Goal: Transaction & Acquisition: Subscribe to service/newsletter

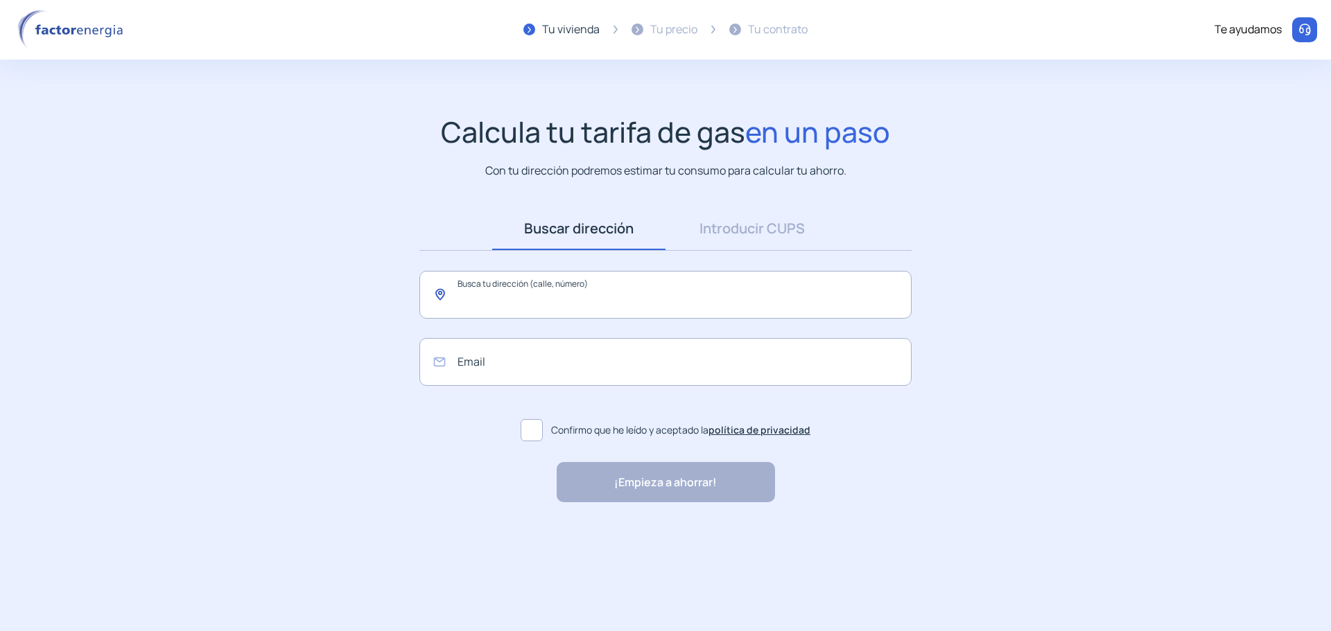
click at [569, 305] on input "text" at bounding box center [665, 295] width 492 height 48
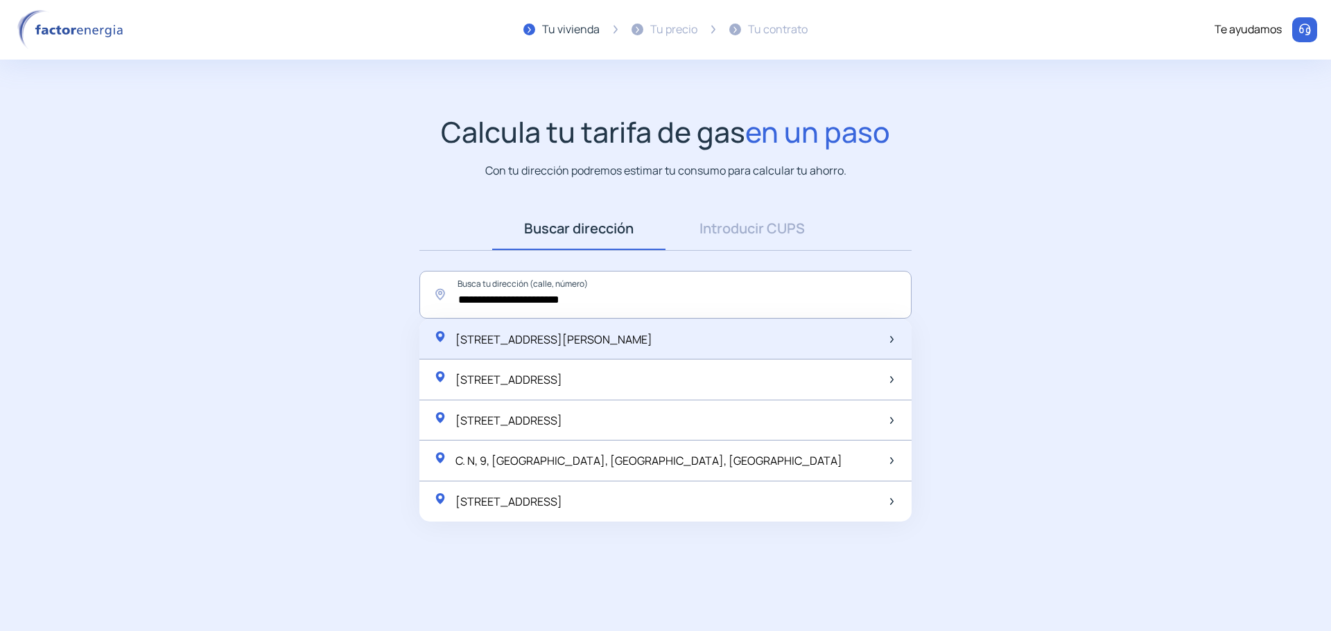
click at [784, 346] on div "Carrer d'Alfons IV, 9, Granollers, España" at bounding box center [665, 339] width 492 height 41
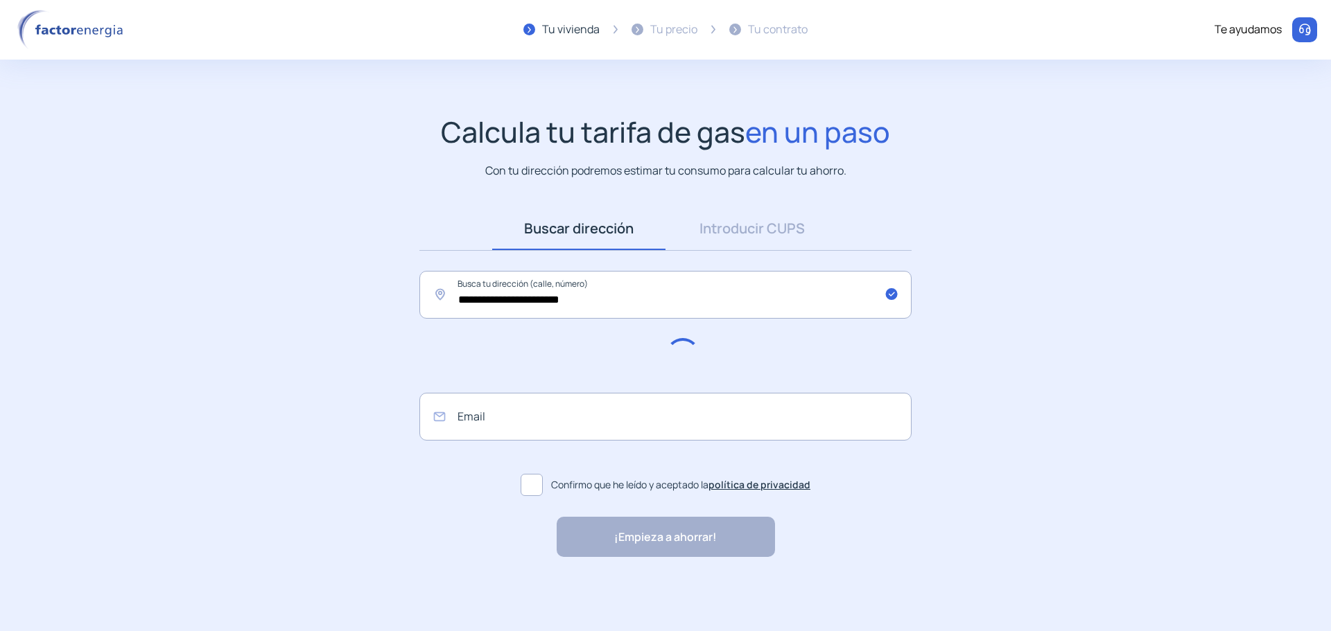
type input "**********"
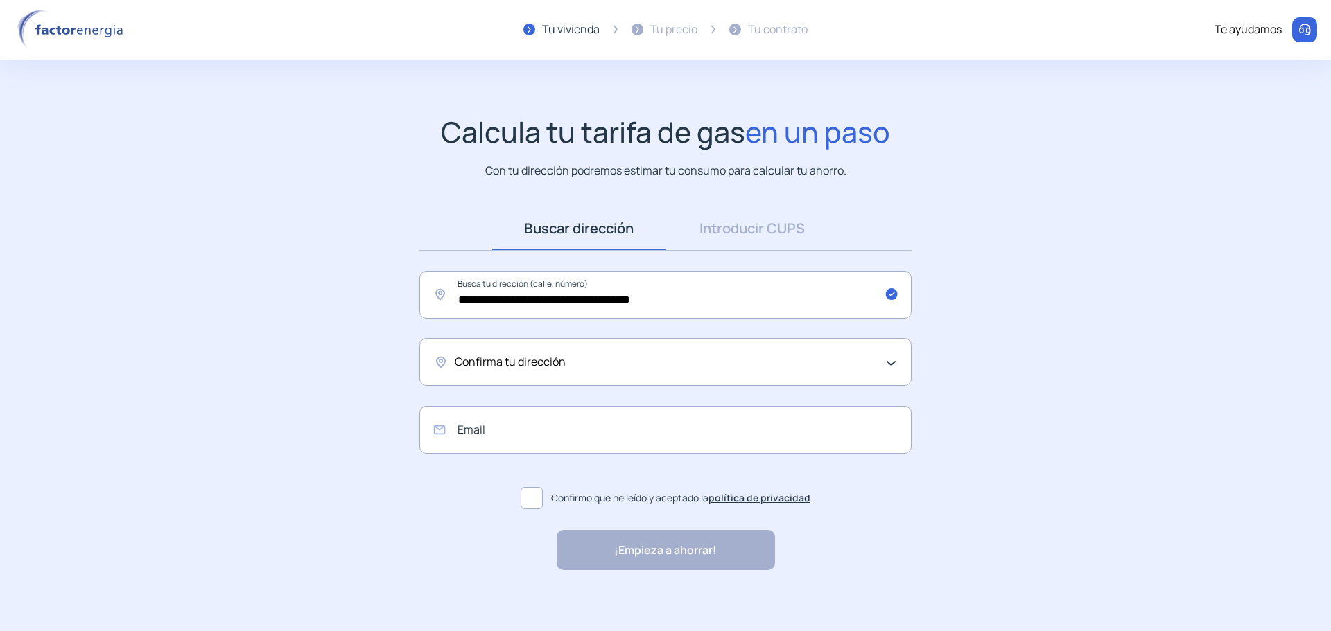
click at [780, 374] on div "Confirma tu dirección" at bounding box center [665, 362] width 492 height 48
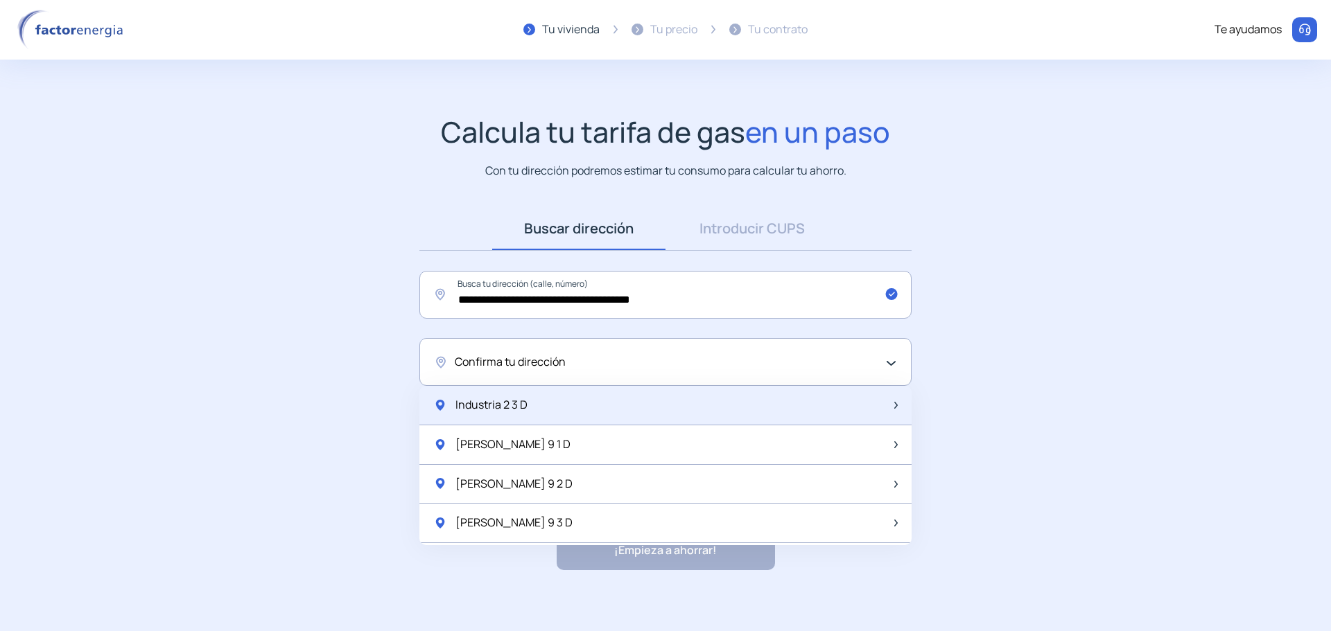
click at [728, 416] on div "Industria 2 3 D" at bounding box center [665, 405] width 492 height 39
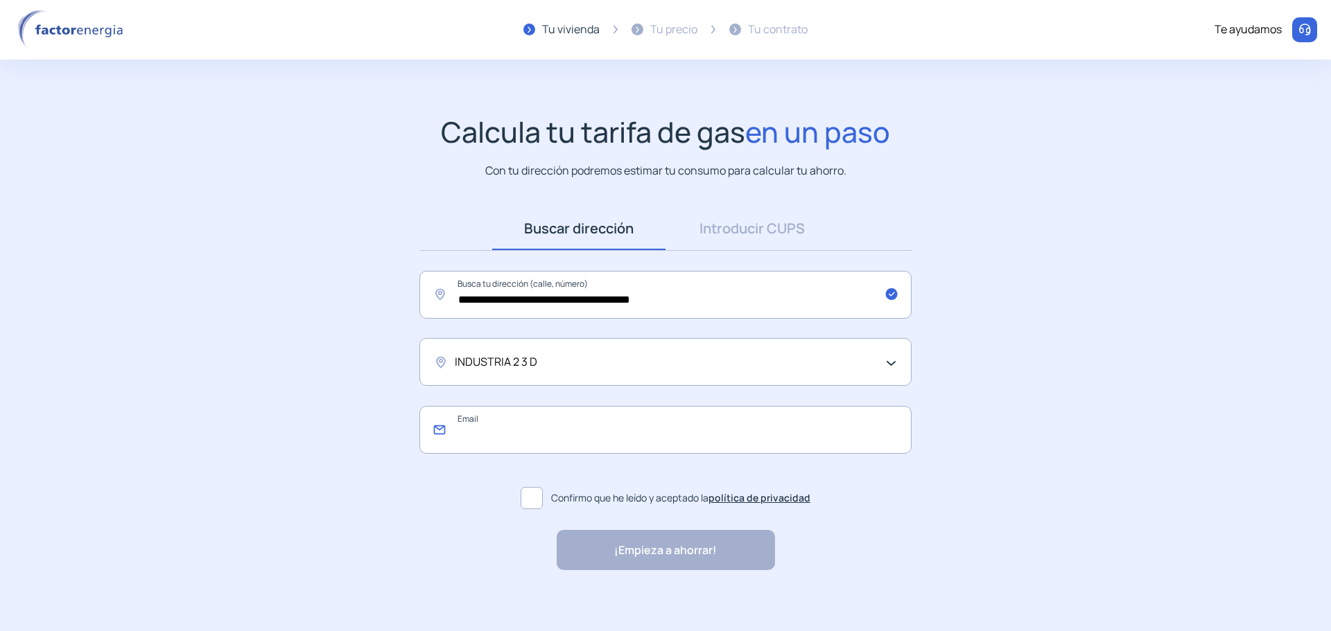
click at [727, 433] on input "email" at bounding box center [665, 430] width 492 height 48
type input "*"
type input "**********"
click at [530, 500] on span at bounding box center [531, 498] width 22 height 22
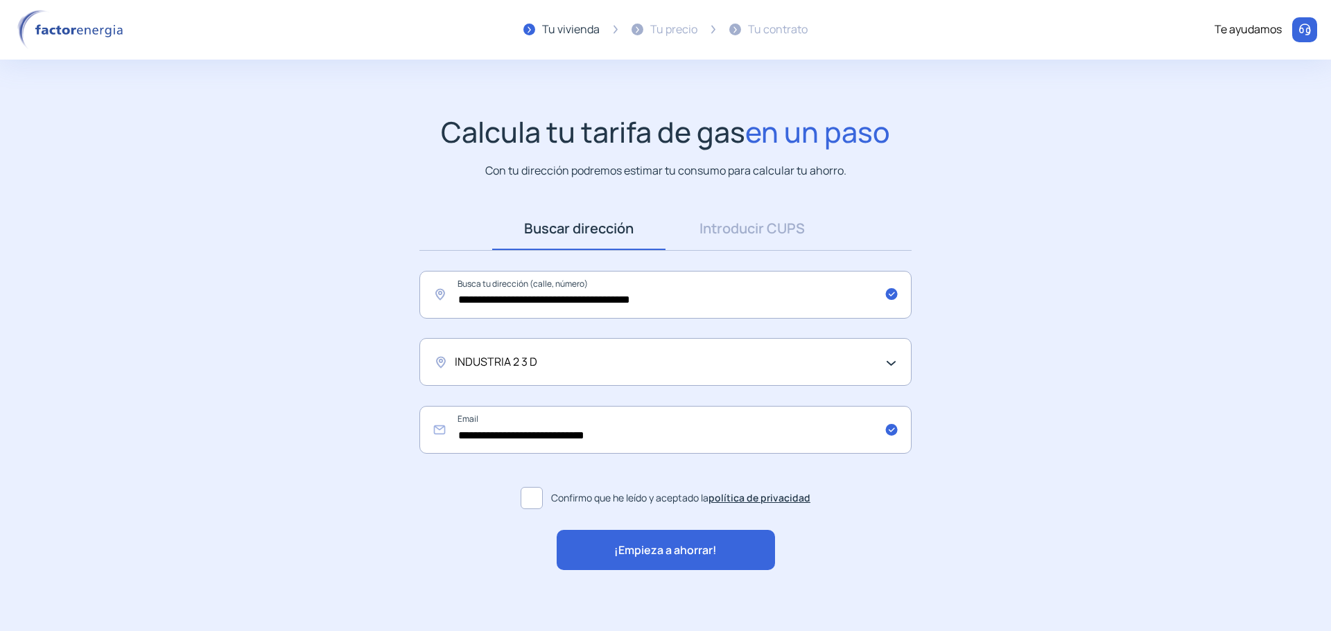
click at [614, 542] on span "¡Empieza a ahorrar!" at bounding box center [665, 551] width 103 height 18
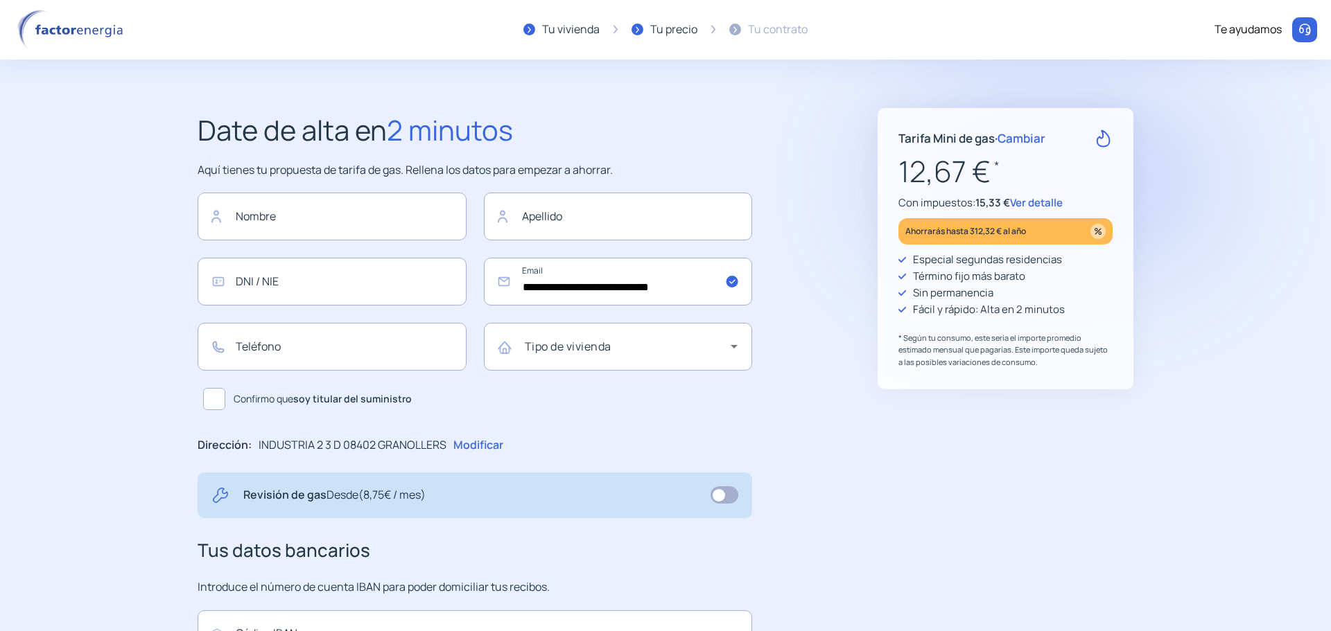
click at [1046, 199] on span "Ver detalle" at bounding box center [1036, 202] width 53 height 15
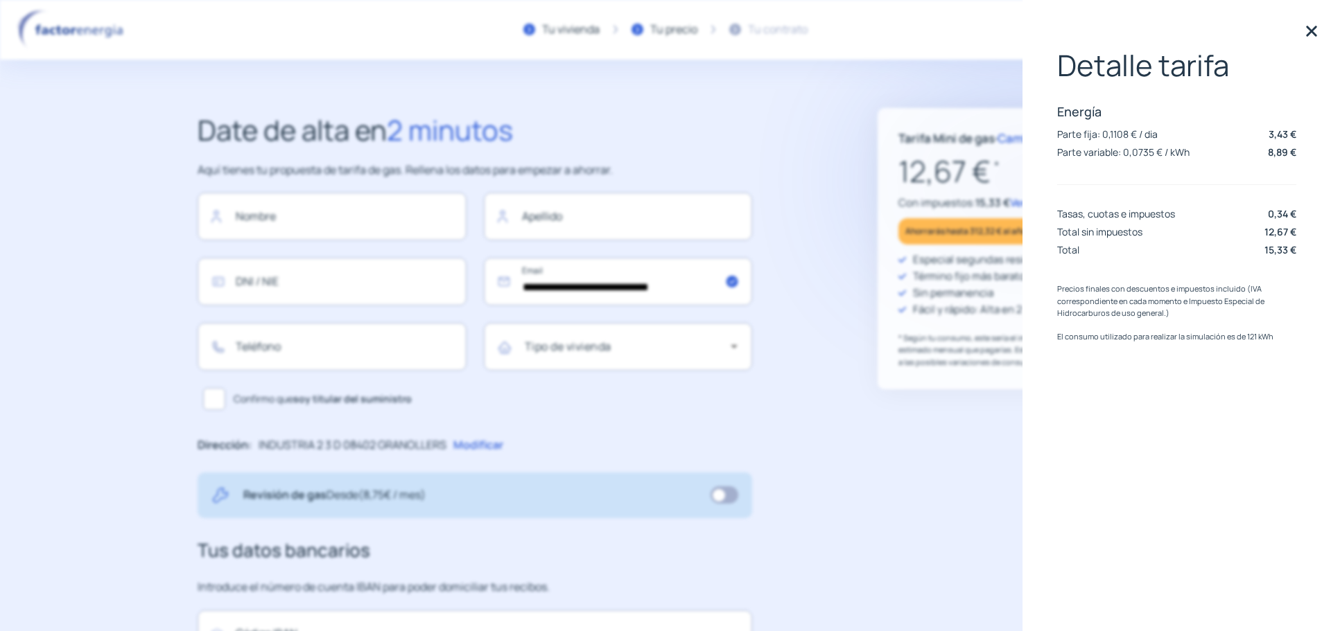
click at [1127, 146] on p "Parte variable: 0,0735 € / kWh" at bounding box center [1123, 152] width 132 height 13
click at [819, 234] on div "**********" at bounding box center [509, 460] width 624 height 705
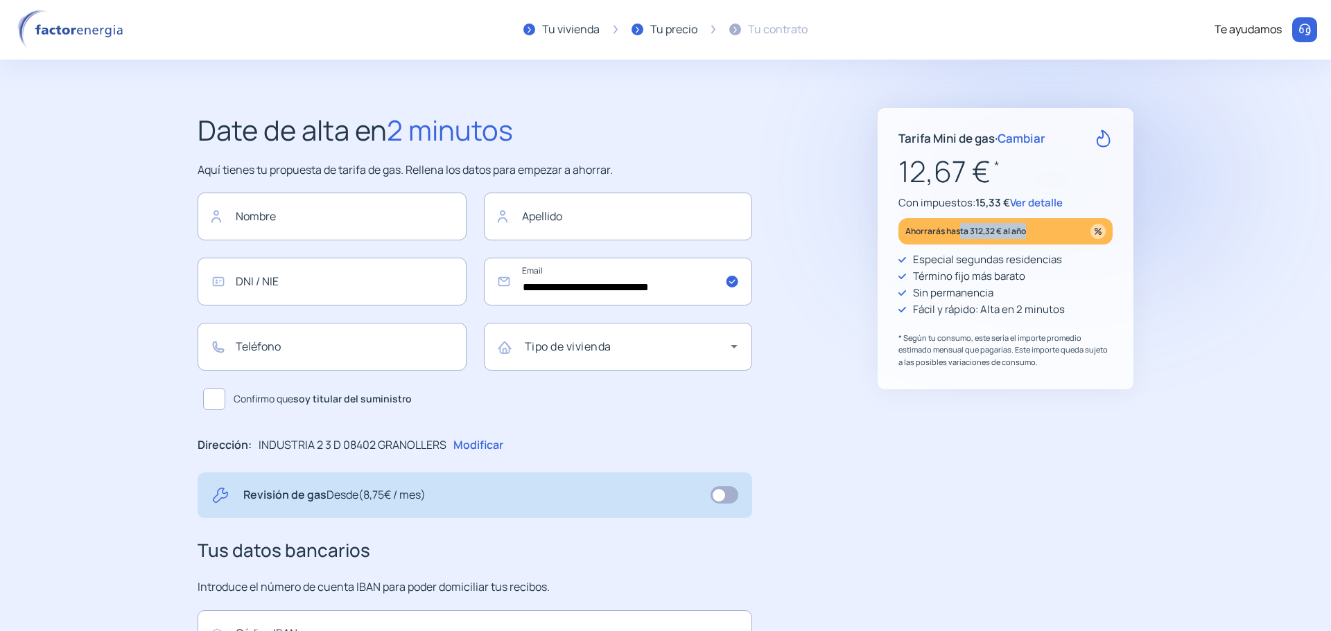
drag, startPoint x: 1030, startPoint y: 232, endPoint x: 958, endPoint y: 232, distance: 71.4
click at [958, 232] on div "Ahorrarás hasta 312,32 € al año" at bounding box center [1005, 231] width 214 height 26
click at [958, 232] on p "Ahorrarás hasta 312,32 € al año" at bounding box center [965, 231] width 121 height 16
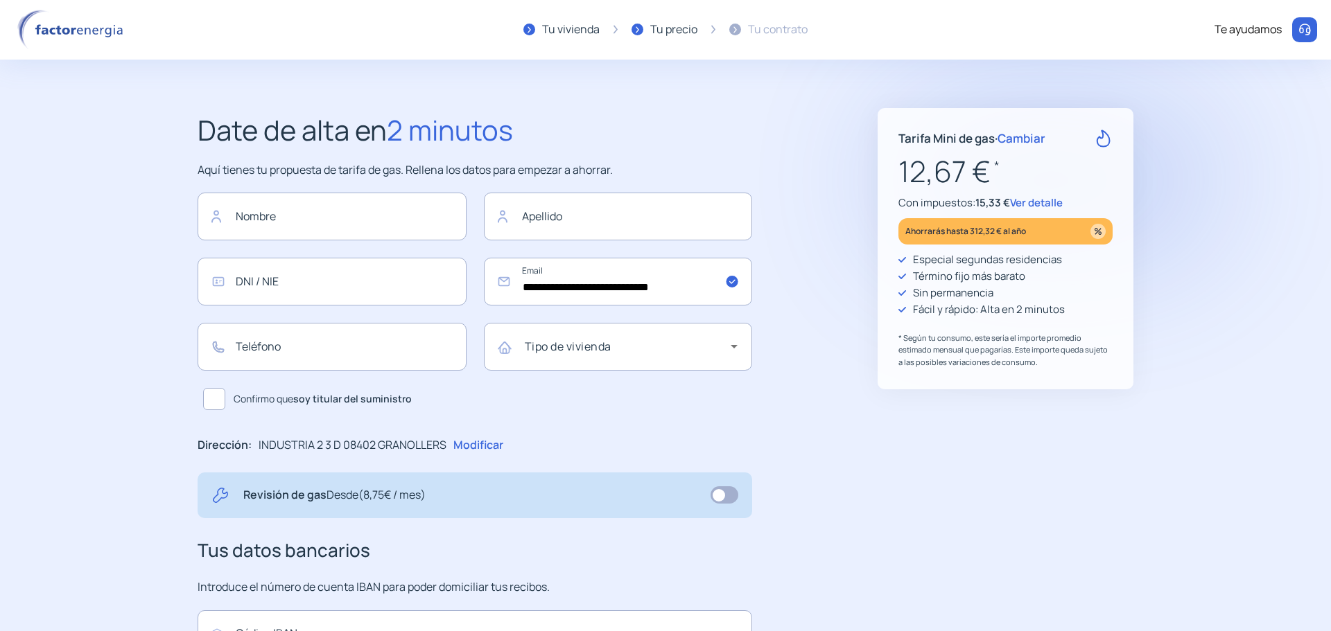
click at [958, 232] on p "Ahorrarás hasta 312,32 € al año" at bounding box center [965, 231] width 121 height 16
click at [829, 186] on div "**********" at bounding box center [665, 460] width 991 height 705
drag, startPoint x: 773, startPoint y: 96, endPoint x: 377, endPoint y: 88, distance: 396.5
click at [377, 88] on div "**********" at bounding box center [665, 431] width 1331 height 862
click at [1012, 364] on p "* Según tu consumo, este sería el importe promedio estimado mensual que pagaría…" at bounding box center [1005, 350] width 214 height 37
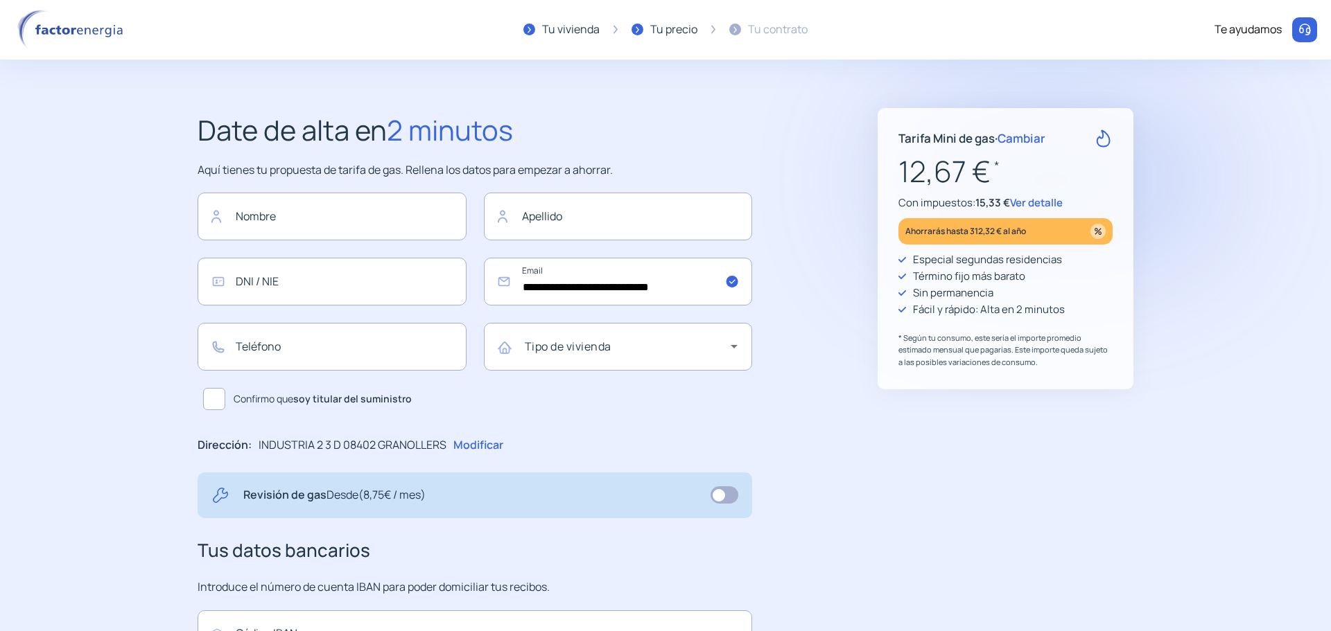
click at [1049, 204] on span "Ver detalle" at bounding box center [1036, 202] width 53 height 15
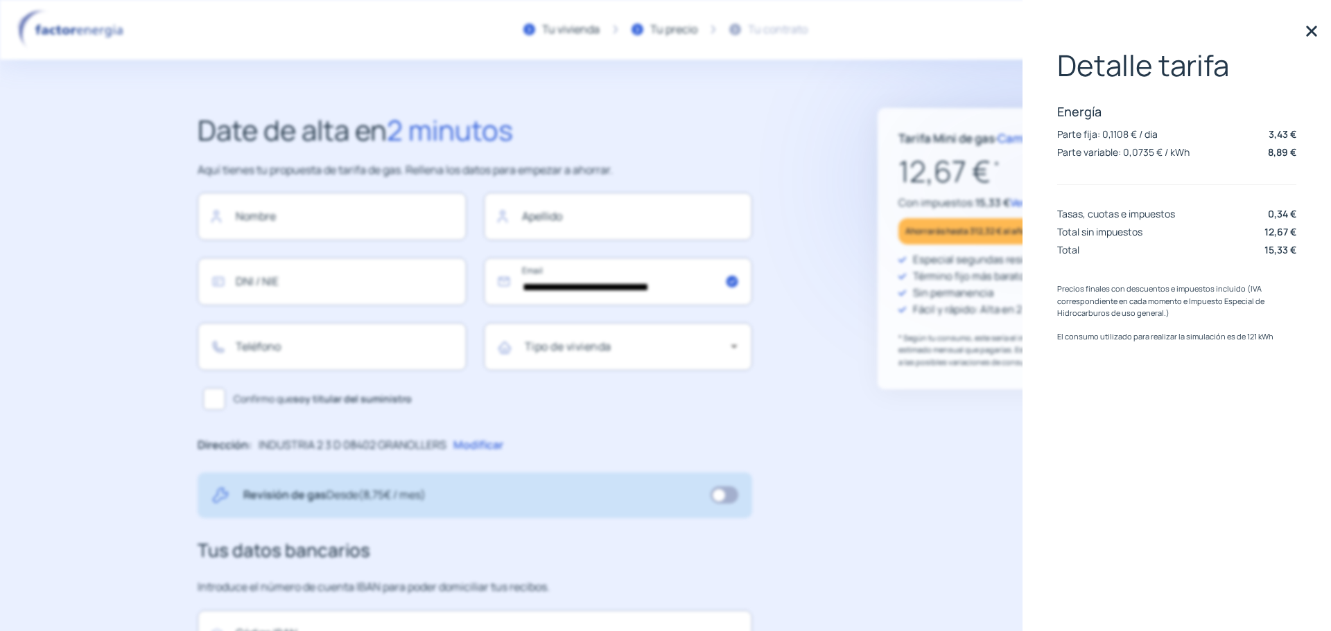
click at [1313, 33] on img at bounding box center [1311, 31] width 21 height 21
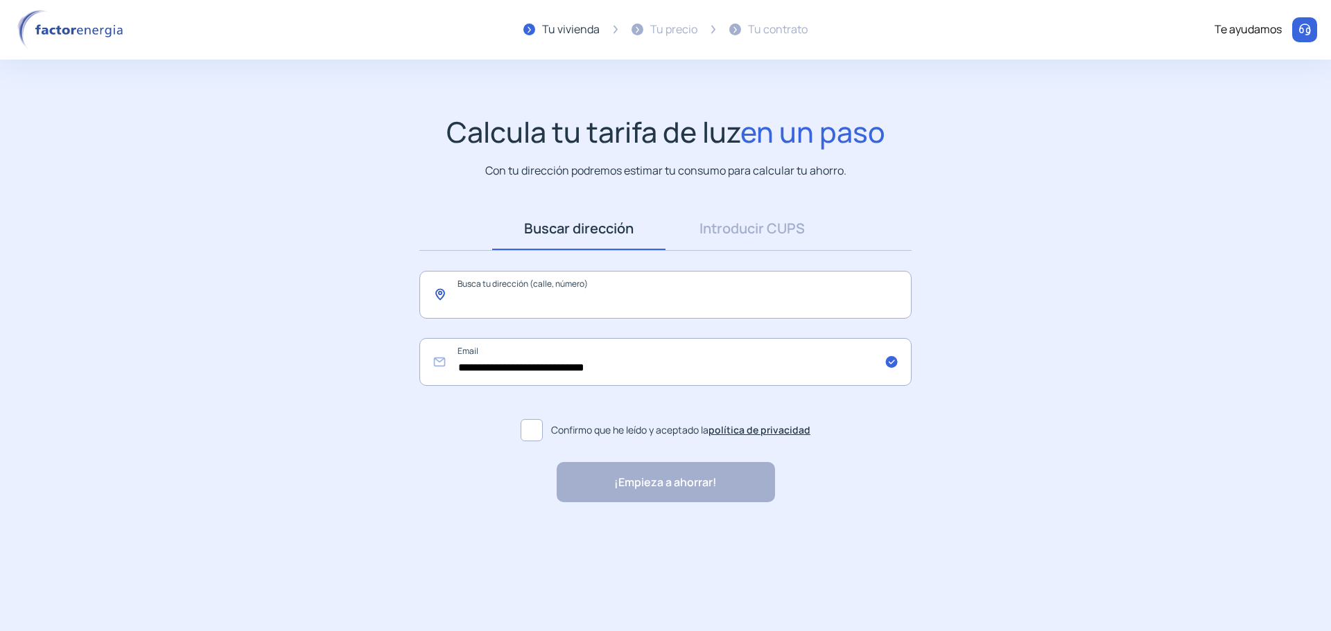
click at [540, 299] on input "text" at bounding box center [665, 295] width 492 height 48
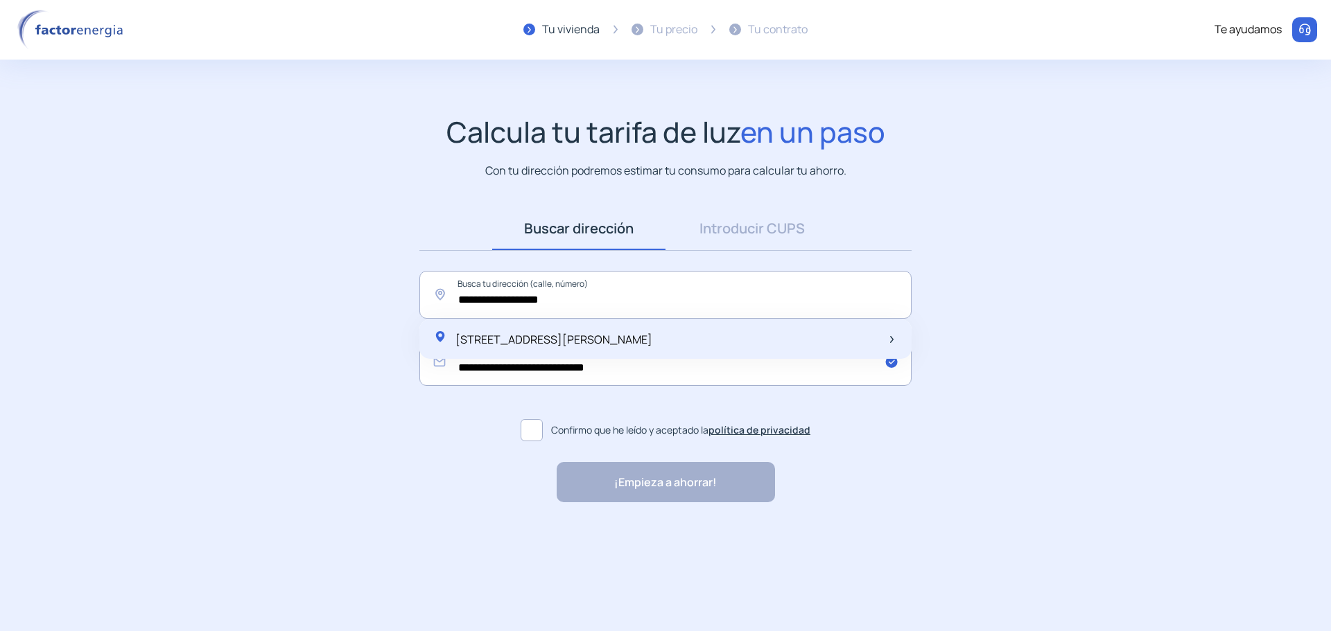
click at [655, 342] on div "Carrer d'Alfons IV, 9, Granollers, España" at bounding box center [665, 339] width 492 height 40
type input "**********"
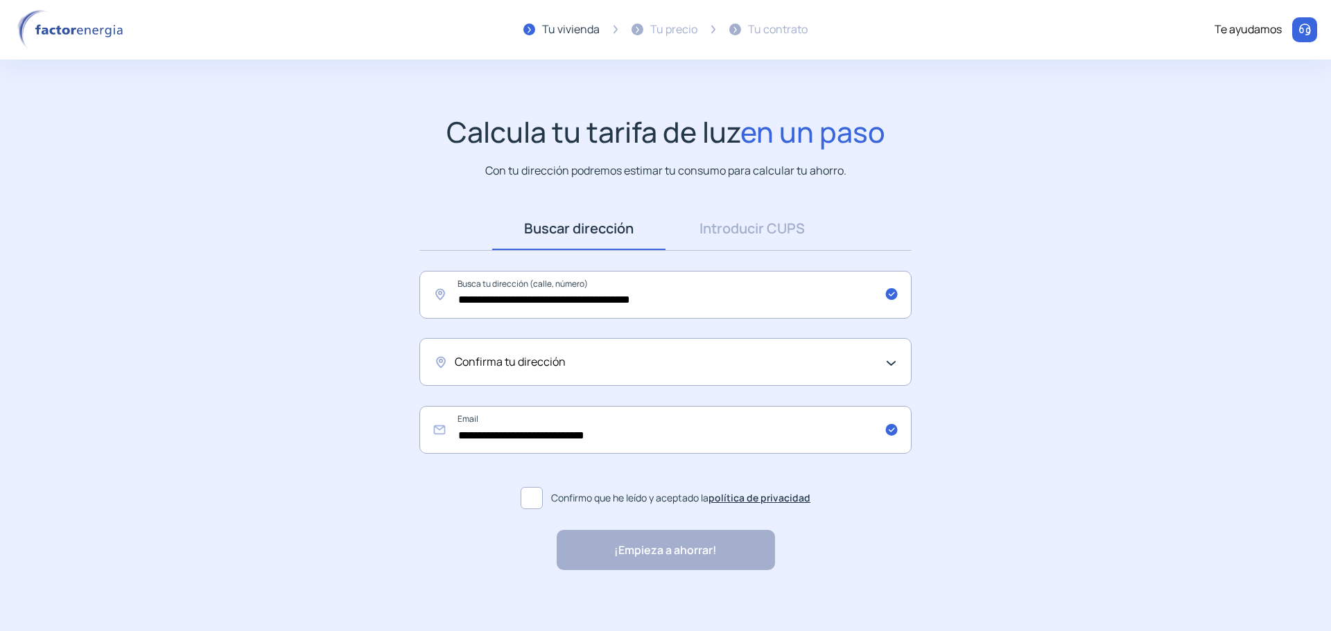
click at [748, 373] on div "Confirma tu dirección" at bounding box center [665, 362] width 492 height 48
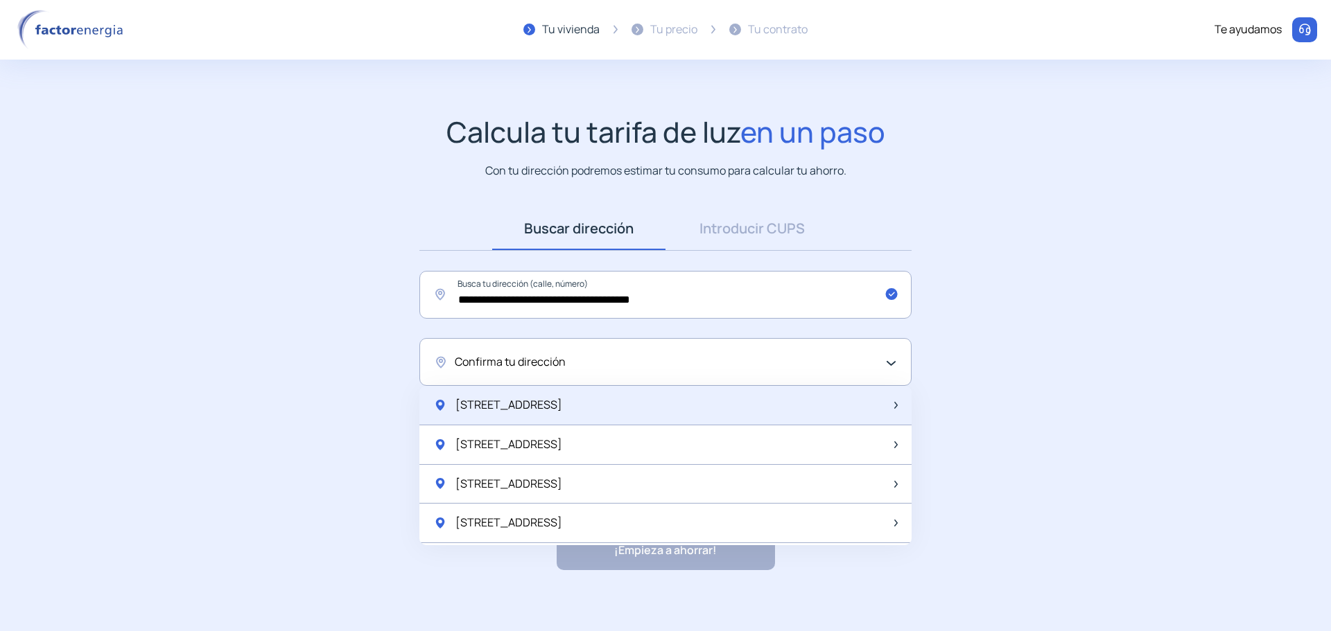
click at [721, 401] on div "Av Sant Esteve 9, 1" at bounding box center [665, 405] width 492 height 39
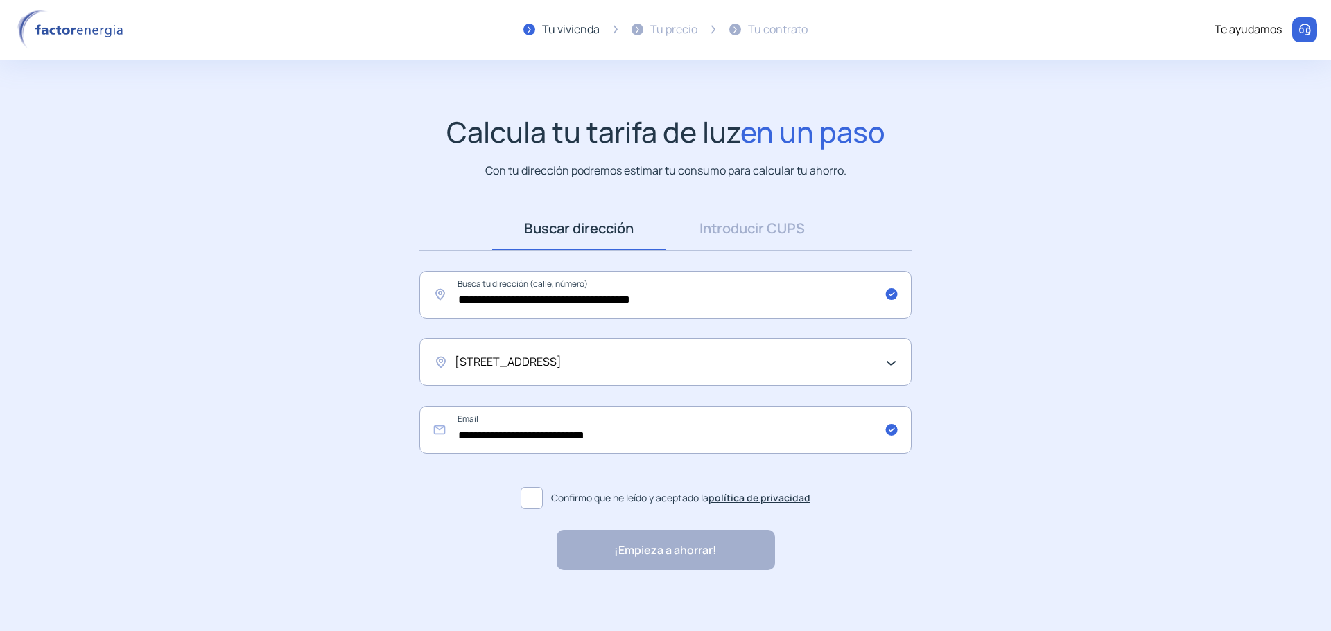
click at [534, 501] on span at bounding box center [531, 498] width 22 height 22
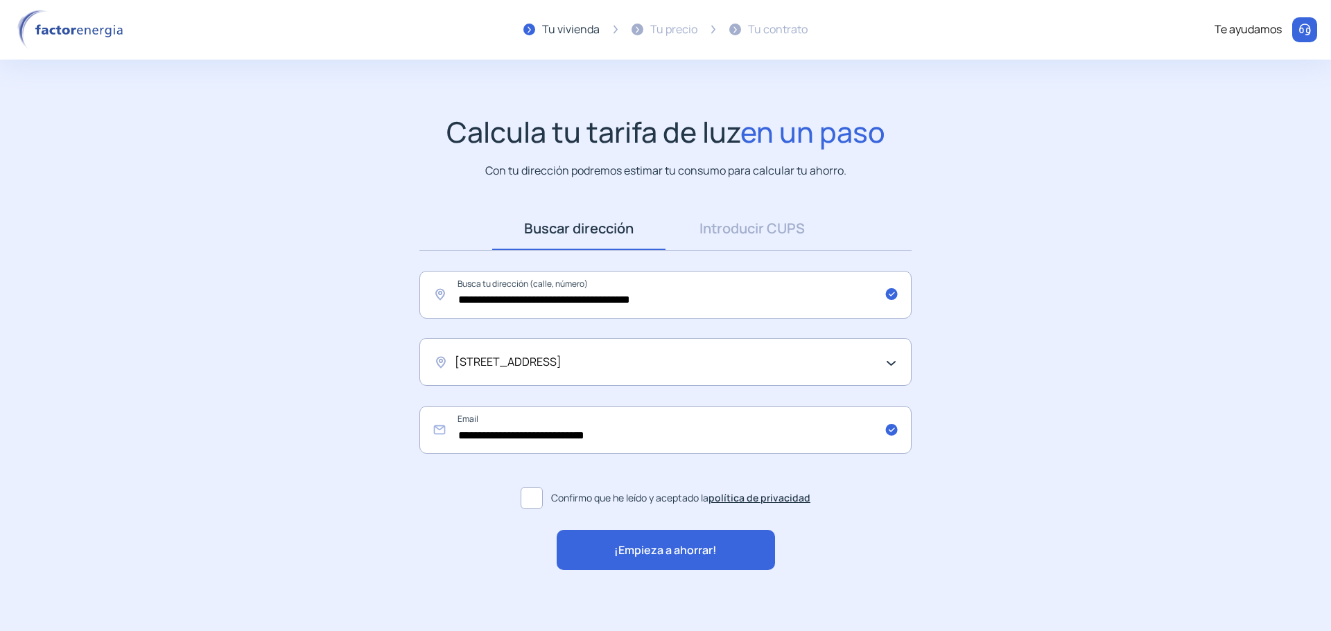
click at [665, 554] on span "¡Empieza a ahorrar!" at bounding box center [665, 551] width 103 height 18
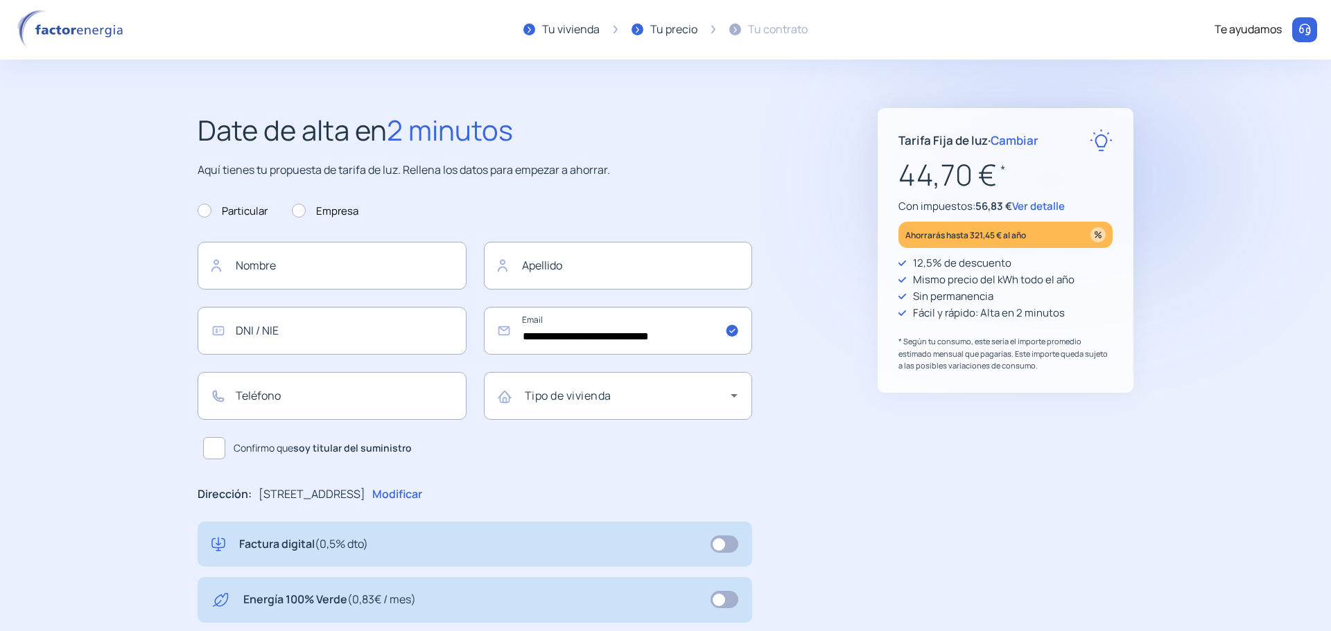
click at [1048, 209] on span "Ver detalle" at bounding box center [1038, 206] width 53 height 15
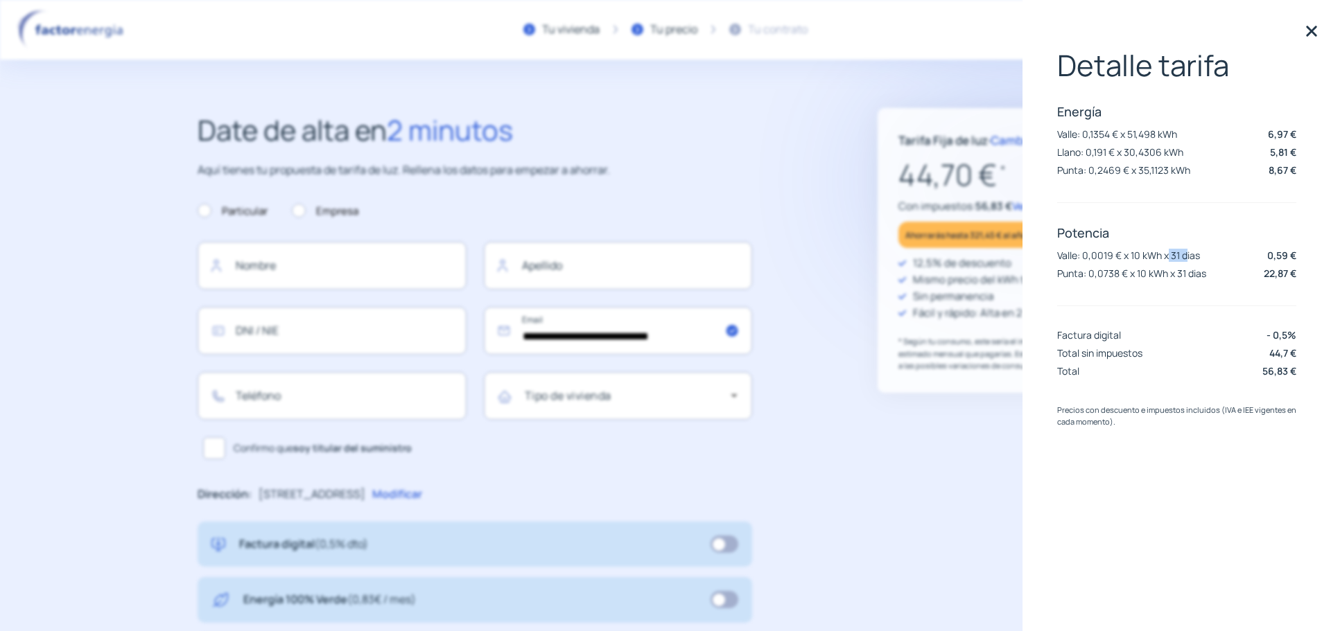
drag, startPoint x: 1168, startPoint y: 256, endPoint x: 1187, endPoint y: 256, distance: 18.7
click at [1187, 256] on p "Valle: 0,0019 € x 10 kWh x 31 dias" at bounding box center [1128, 255] width 143 height 13
click at [1171, 319] on div "Detalle tarifa Energía Valle: 0,1354 € x 51,498 kWh 6,97 € Llano: 0,191 € x 30,…" at bounding box center [1176, 215] width 239 height 333
drag, startPoint x: 968, startPoint y: 425, endPoint x: 919, endPoint y: 496, distance: 86.1
click at [919, 496] on div "Tarifa Fija de luz · Cambiar 44,70 € * Con impuestos: 56,83 € Ver detalle Ahorr…" at bounding box center [1005, 541] width 256 height 867
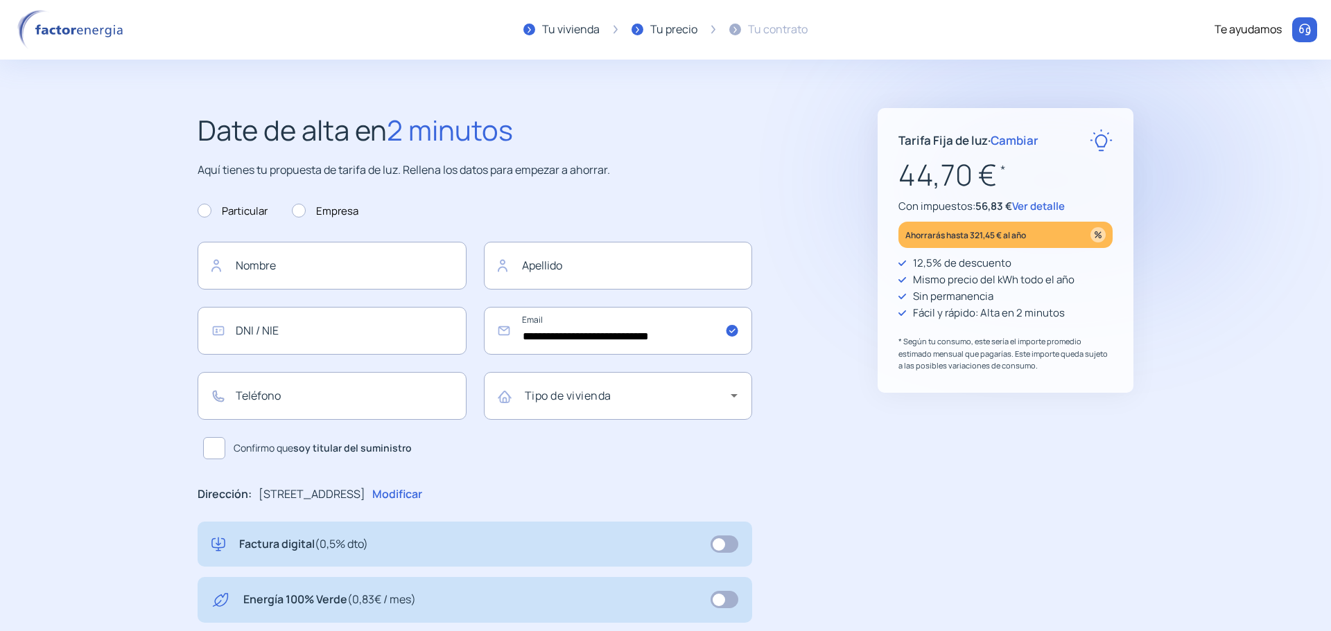
click at [1006, 147] on span "Cambiar" at bounding box center [1014, 140] width 48 height 16
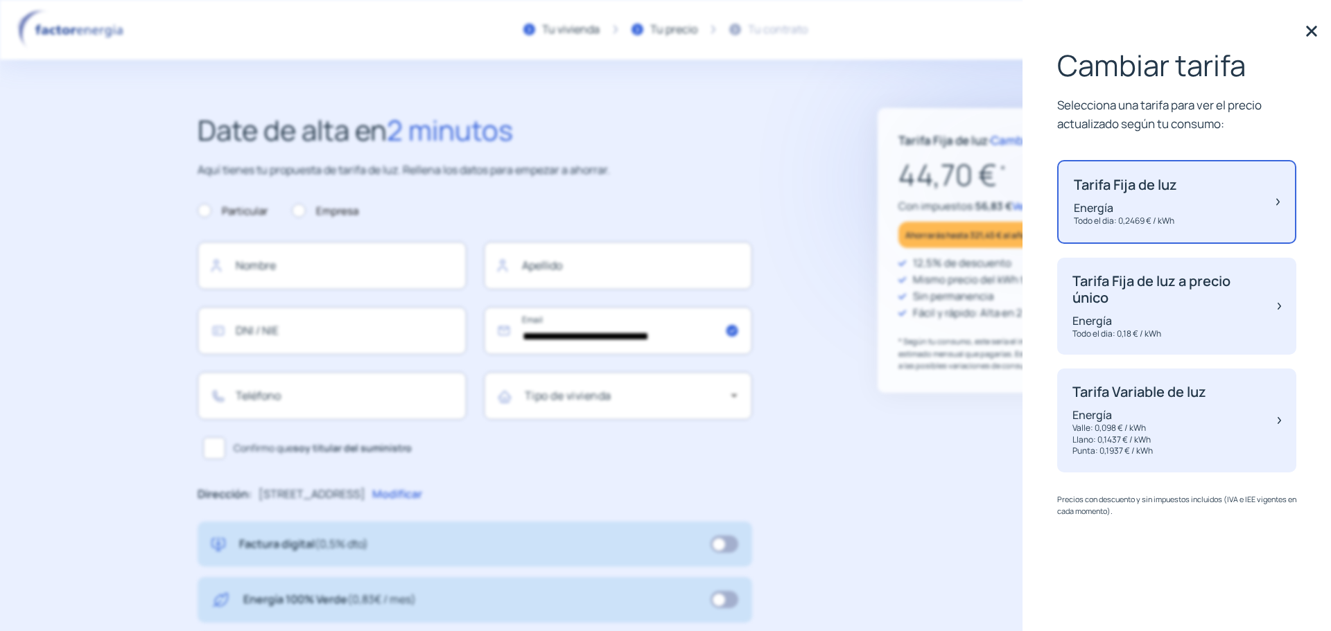
click at [876, 498] on div "**********" at bounding box center [665, 541] width 991 height 867
click at [1307, 32] on img at bounding box center [1311, 31] width 21 height 21
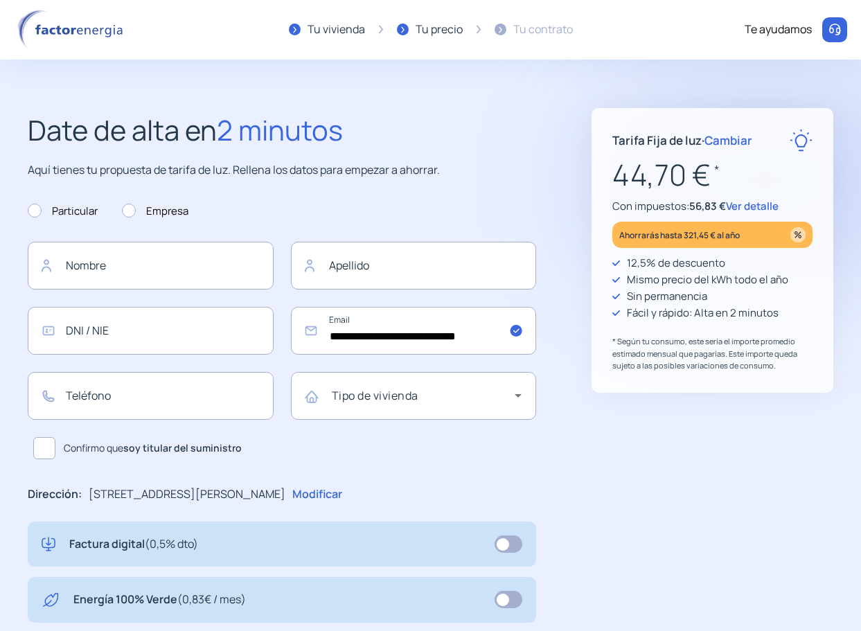
click at [741, 538] on div "Tarifa Fija de luz · Cambiar 44,70 € * Con impuestos: 56,83 € Ver detalle Ahorr…" at bounding box center [713, 541] width 242 height 867
click at [740, 146] on span "Cambiar" at bounding box center [729, 140] width 48 height 16
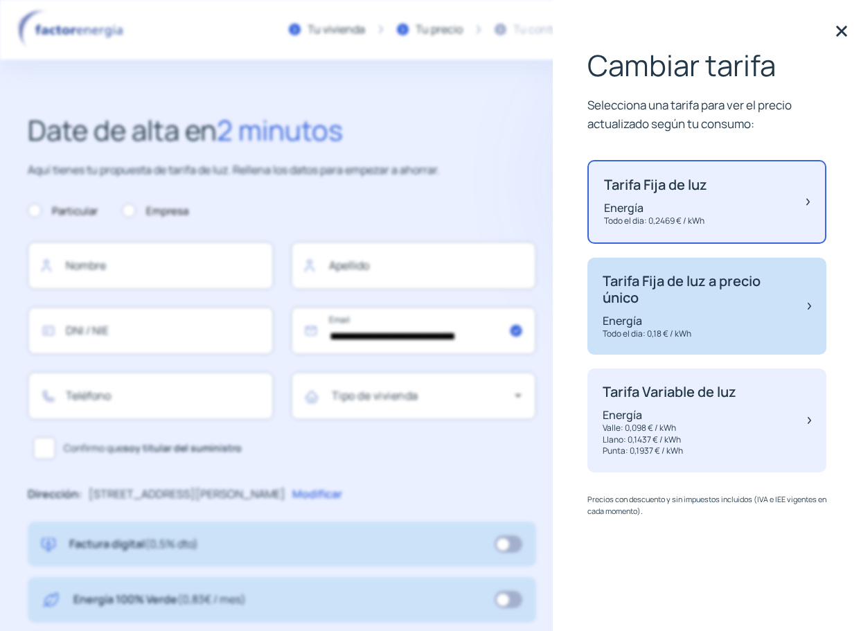
click at [713, 294] on p "Tarifa Fija de luz a precio único" at bounding box center [698, 289] width 191 height 33
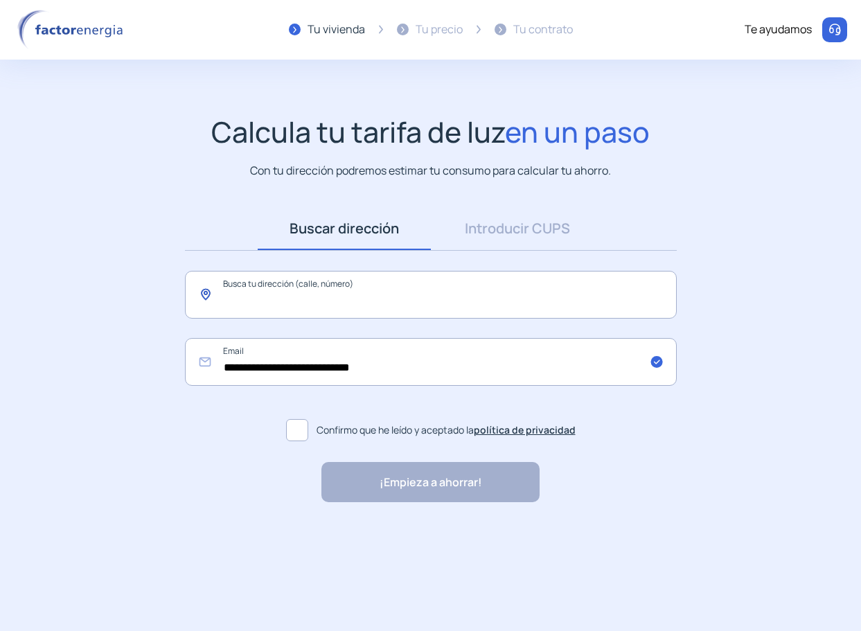
click at [367, 304] on input "text" at bounding box center [431, 295] width 492 height 48
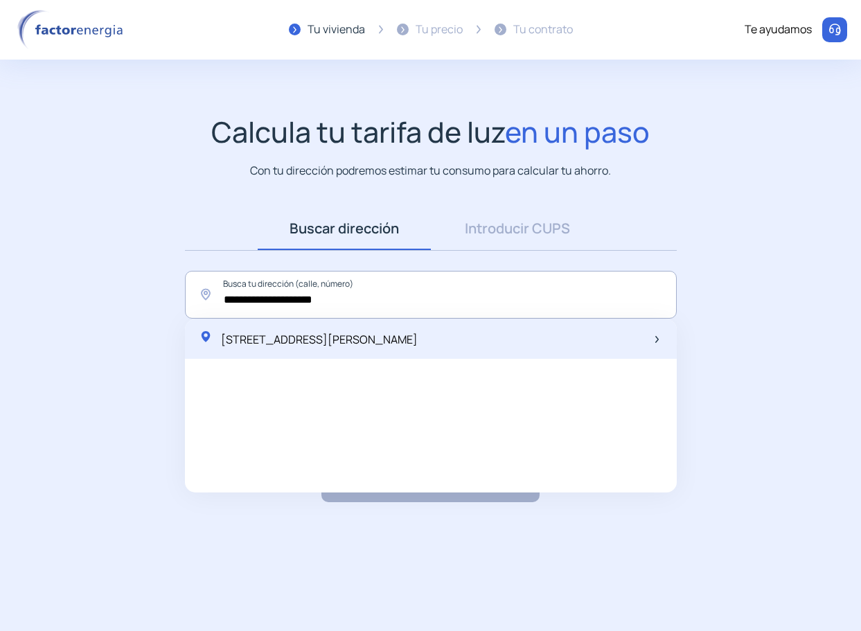
click at [619, 332] on div "[STREET_ADDRESS][PERSON_NAME]" at bounding box center [431, 339] width 492 height 40
type input "**********"
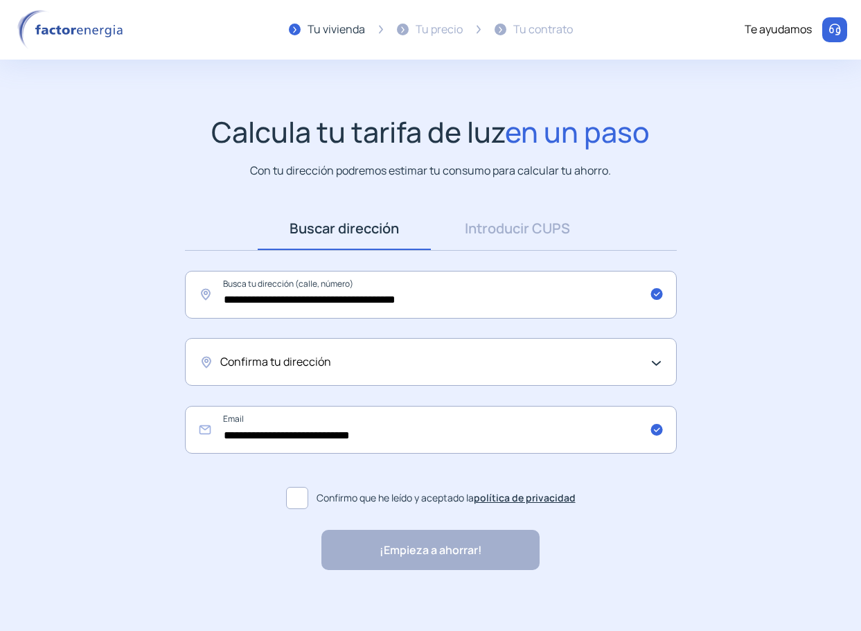
click at [491, 365] on div "Confirma tu dirección" at bounding box center [427, 362] width 414 height 18
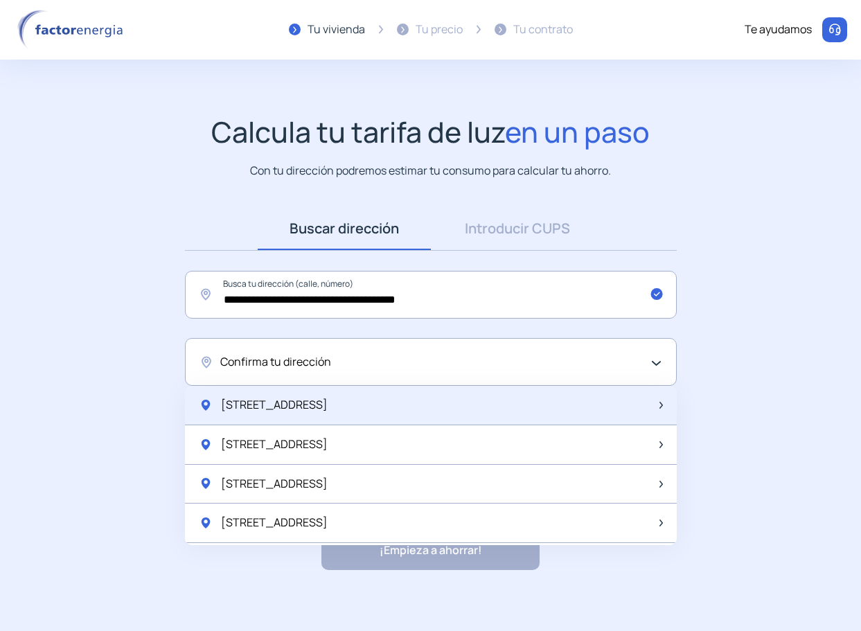
click at [404, 392] on div "[STREET_ADDRESS]" at bounding box center [431, 405] width 492 height 39
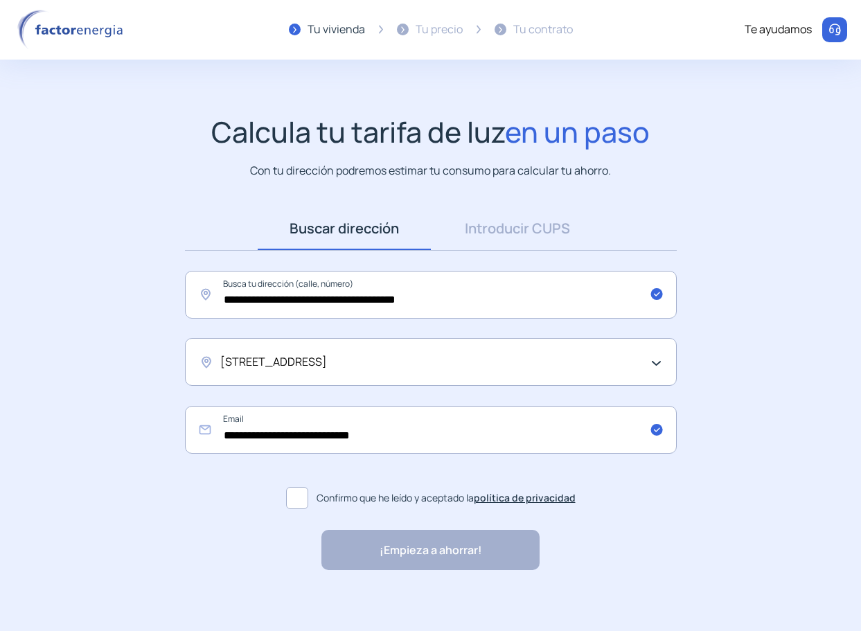
click at [313, 506] on label "Confirmo que he leído y aceptado la política de privacidad" at bounding box center [431, 498] width 492 height 33
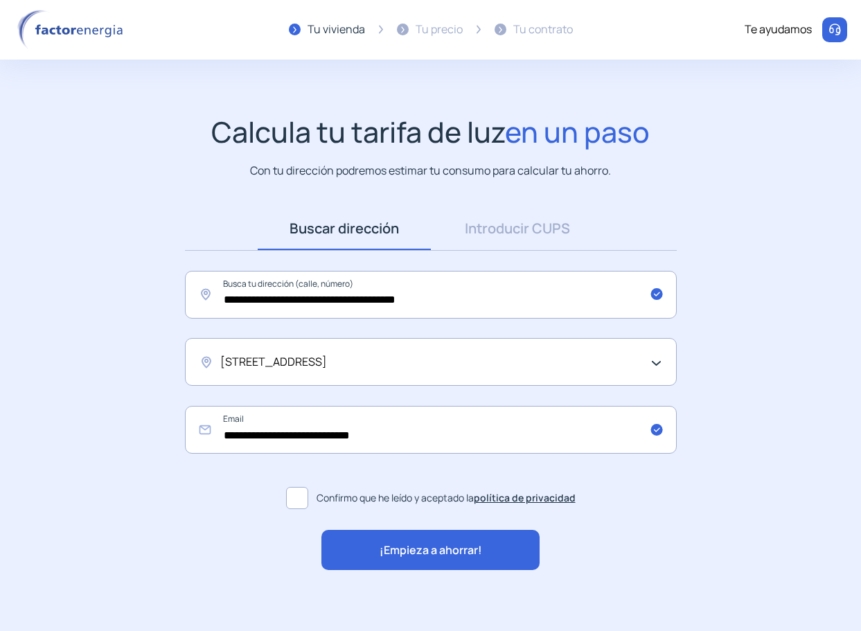
click at [442, 557] on span "¡Empieza a ahorrar!" at bounding box center [431, 551] width 103 height 18
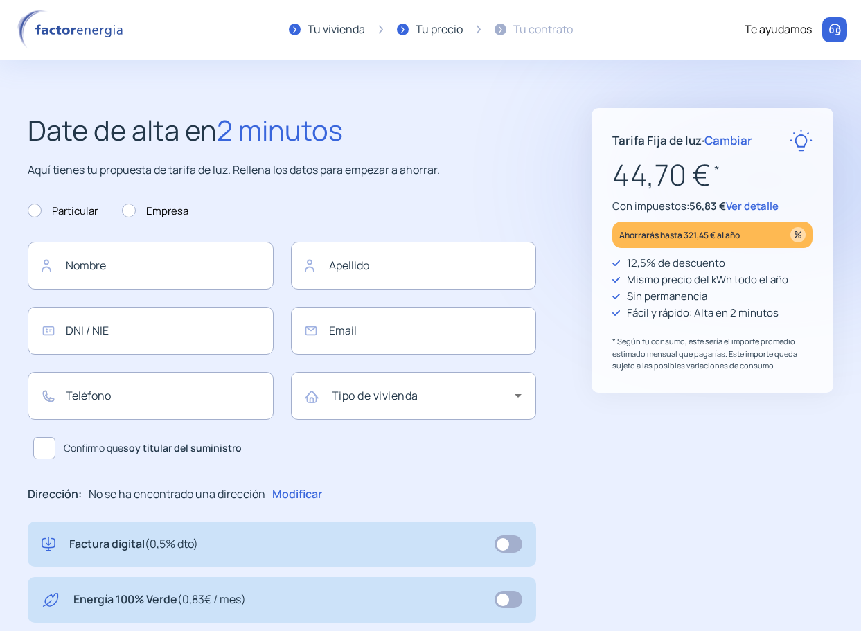
type input "**********"
click at [742, 139] on span "Cambiar" at bounding box center [729, 140] width 48 height 16
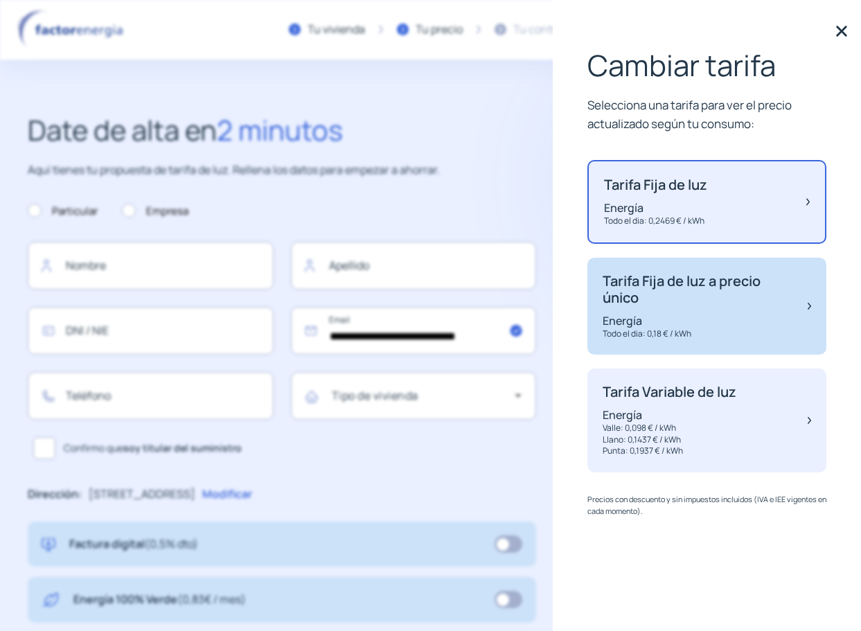
click at [714, 305] on p "Tarifa Fija de luz a precio único" at bounding box center [698, 289] width 191 height 33
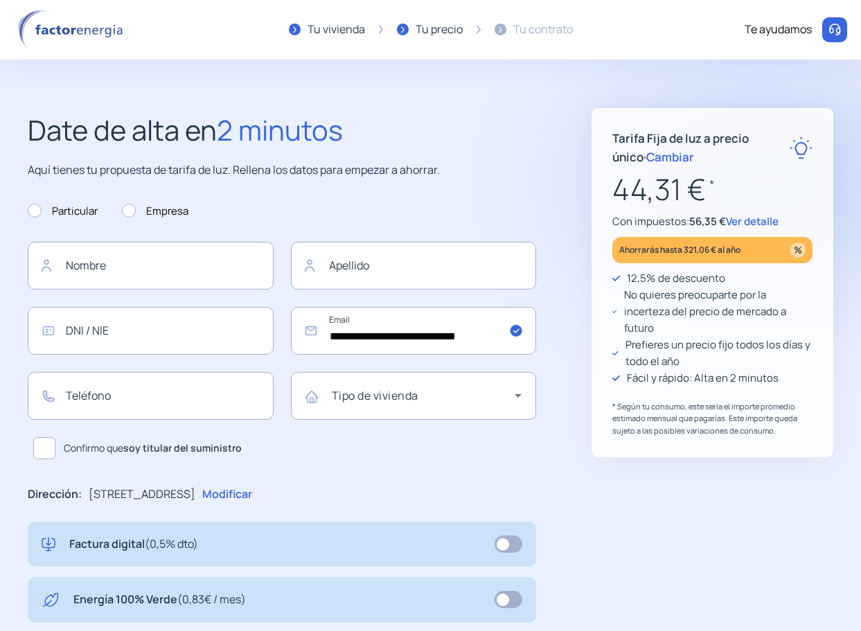
click at [647, 157] on span "Cambiar" at bounding box center [671, 157] width 48 height 16
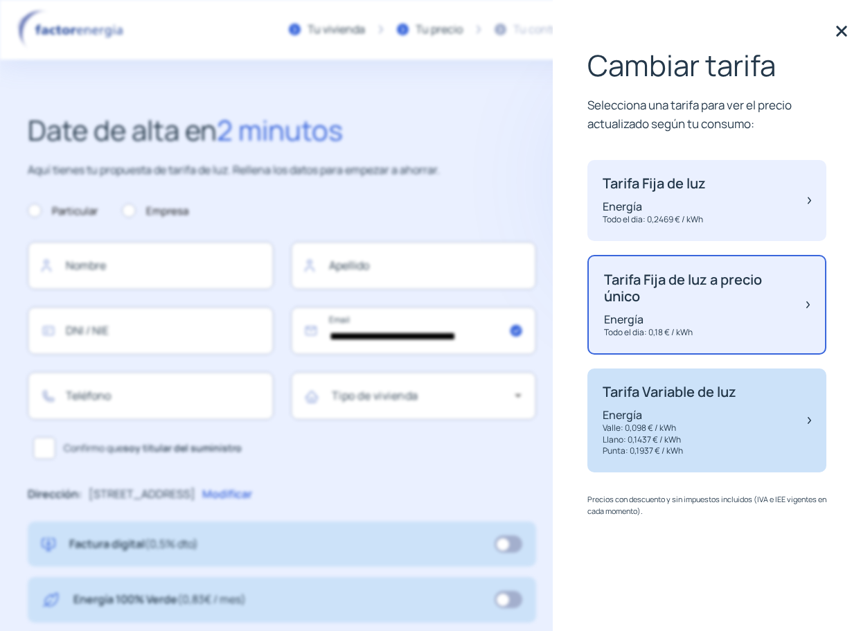
click at [709, 426] on p "Valle: 0,098 € / kWh" at bounding box center [670, 429] width 134 height 12
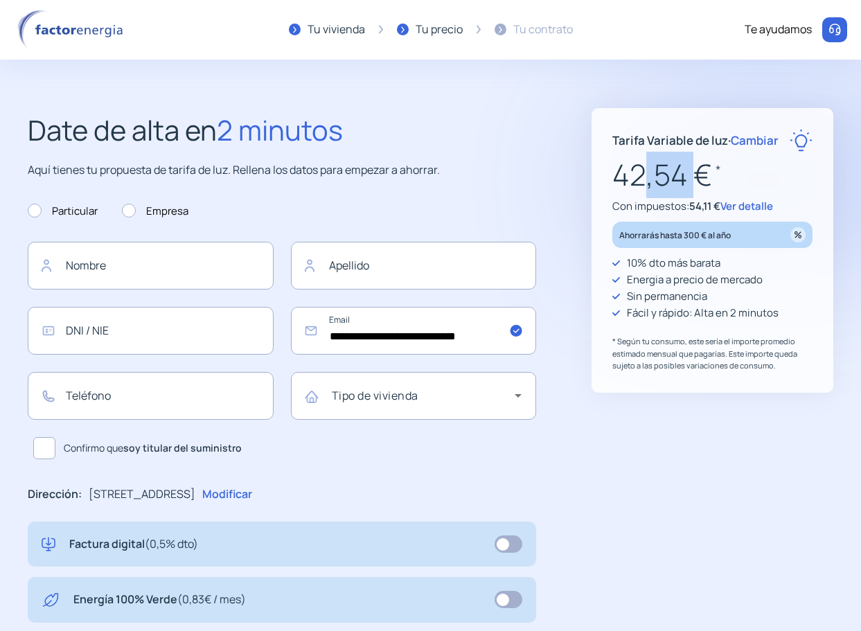
drag, startPoint x: 637, startPoint y: 179, endPoint x: 684, endPoint y: 178, distance: 47.1
click at [684, 178] on p "42,54 € *" at bounding box center [713, 175] width 200 height 46
